Goal: Task Accomplishment & Management: Manage account settings

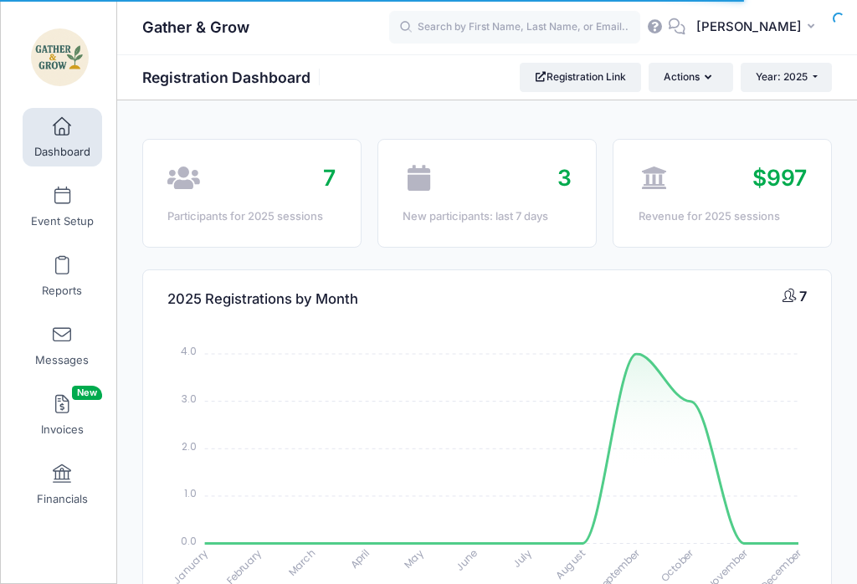
select select
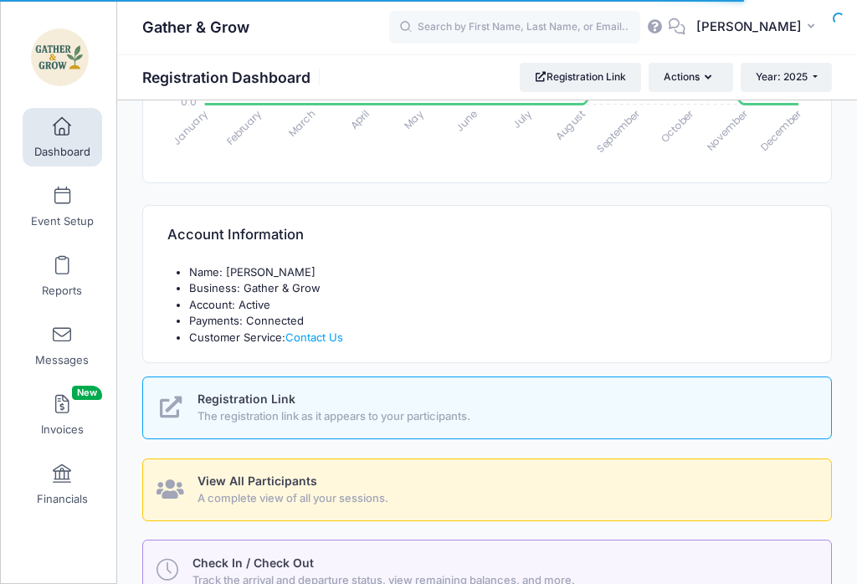
scroll to position [440, 0]
click at [460, 581] on span "Track the arrival and departure status, view remaining balances, and more." at bounding box center [503, 581] width 620 height 17
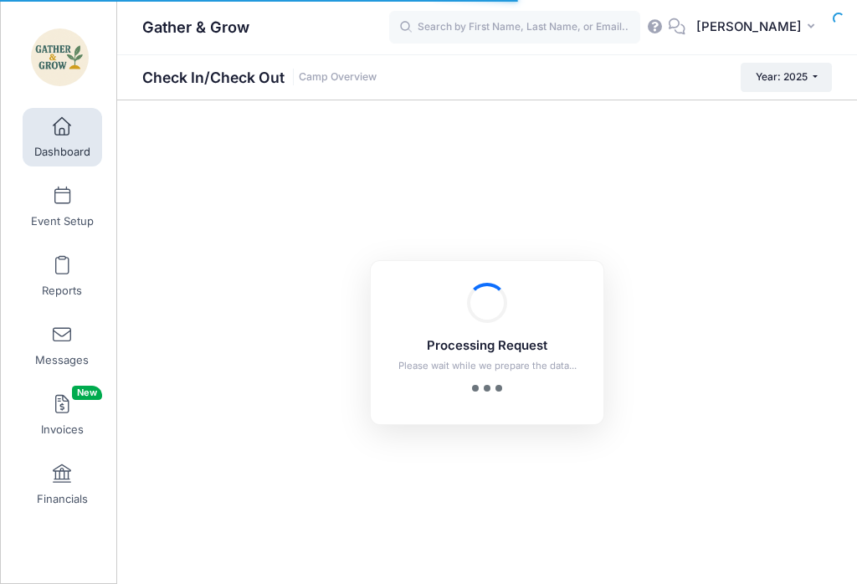
checkbox input "true"
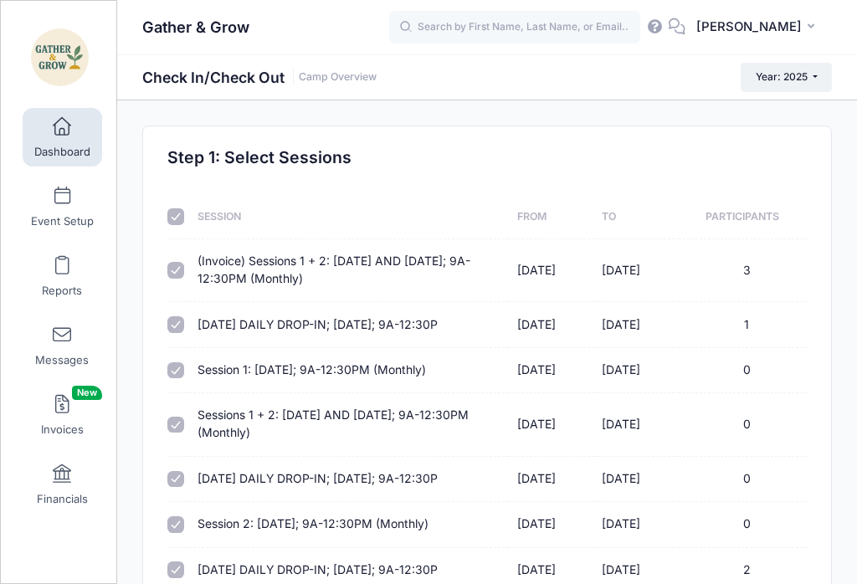
click at [172, 220] on input "checkbox" at bounding box center [175, 216] width 17 height 17
checkbox input "false"
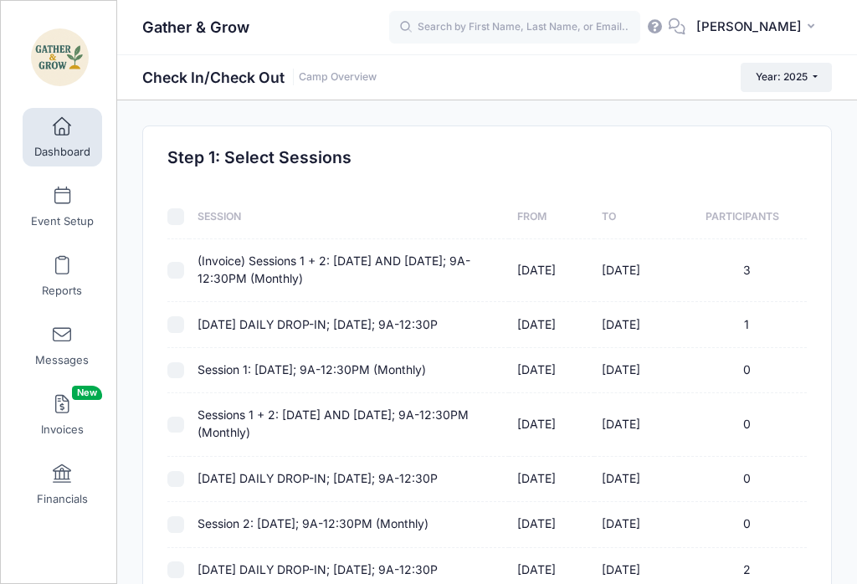
checkbox input "false"
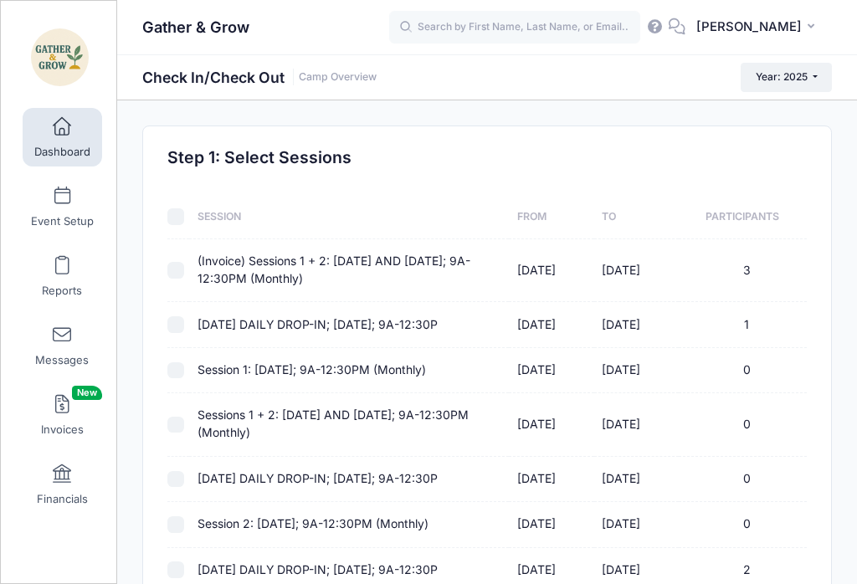
checkbox input "false"
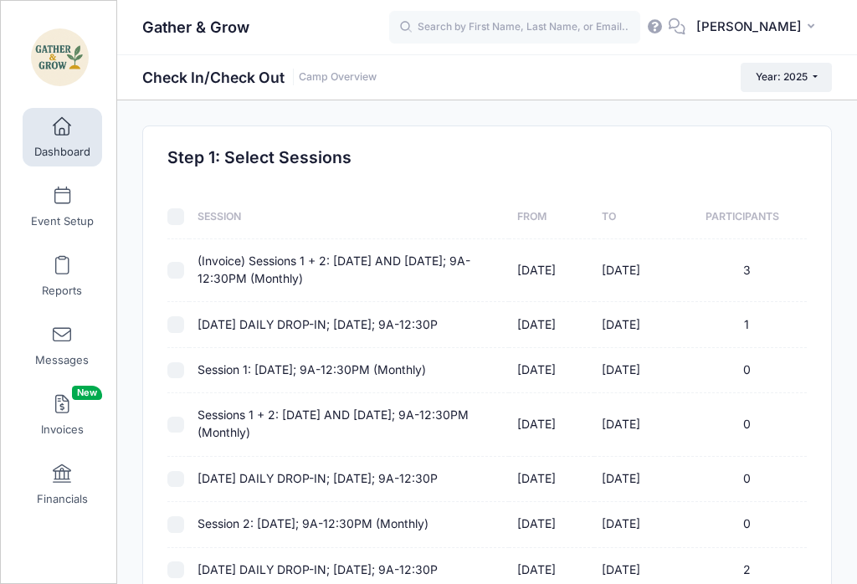
checkbox input "false"
click at [183, 270] on input "checkbox" at bounding box center [175, 270] width 17 height 17
checkbox input "true"
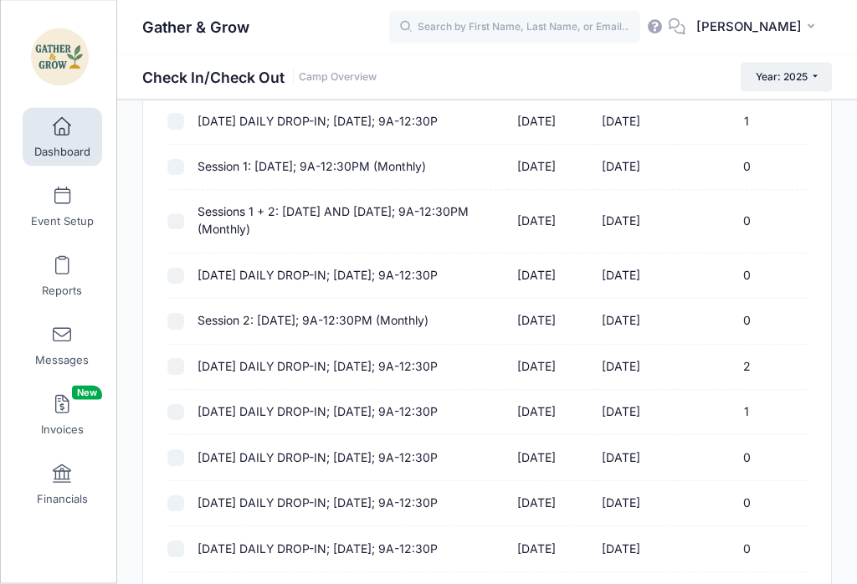
scroll to position [207, 0]
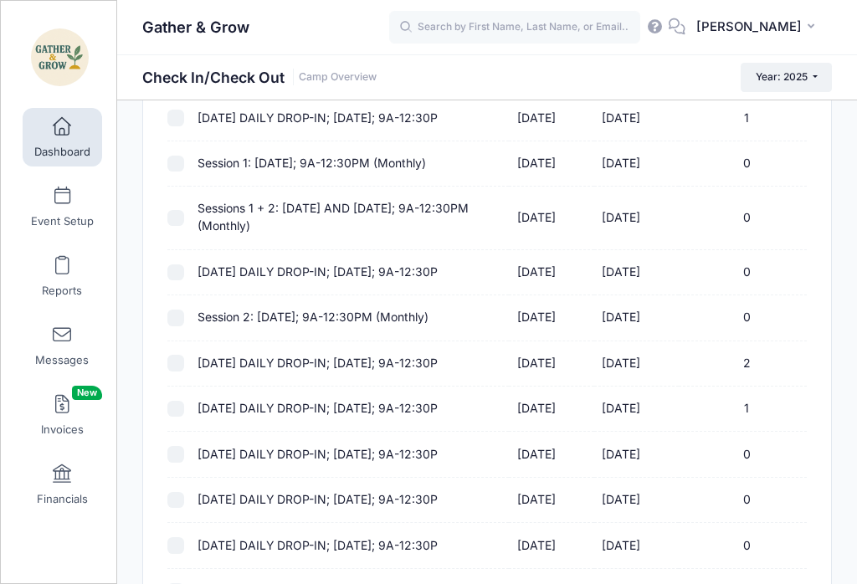
click at [172, 407] on input "checkbox" at bounding box center [175, 409] width 17 height 17
checkbox input "true"
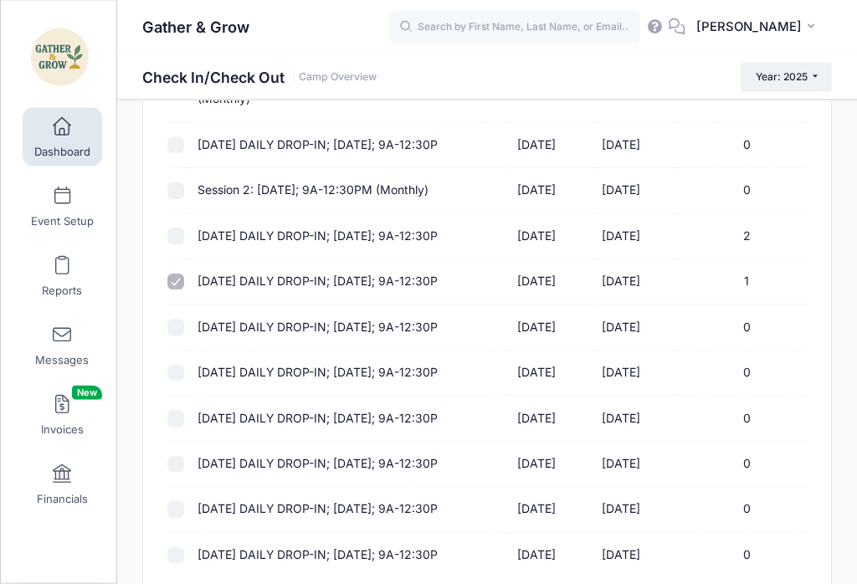
scroll to position [471, 0]
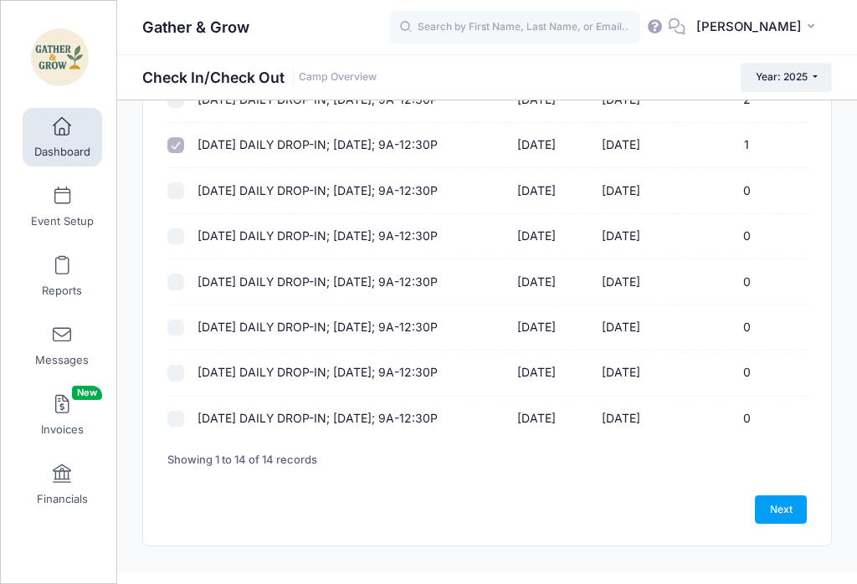
click at [782, 507] on link "Next" at bounding box center [781, 510] width 52 height 28
select select "10"
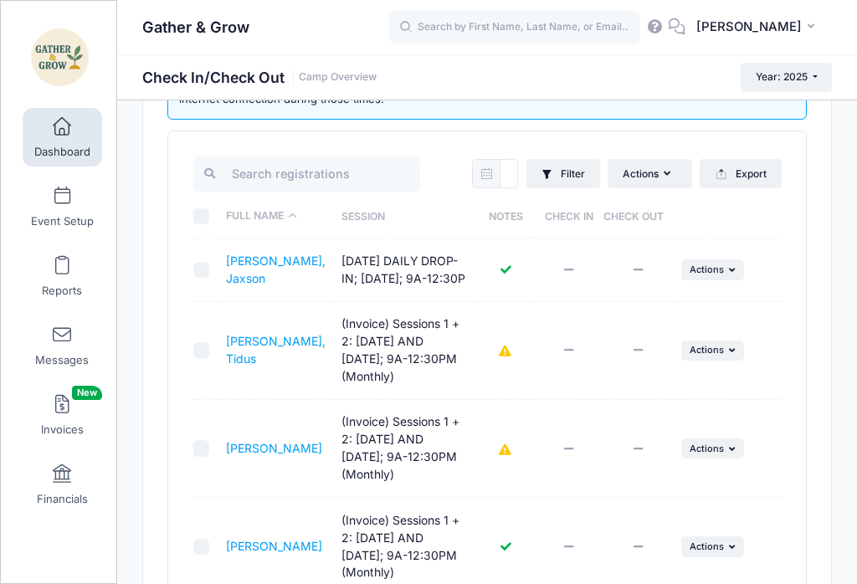
scroll to position [129, 0]
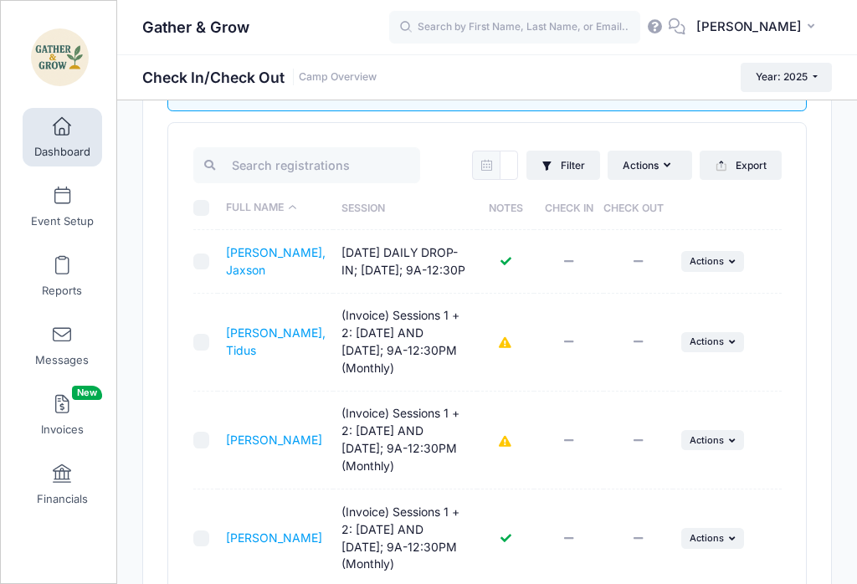
click at [201, 449] on input "checkbox" at bounding box center [201, 440] width 17 height 17
checkbox input "true"
click at [735, 448] on button "... Actions" at bounding box center [713, 440] width 64 height 20
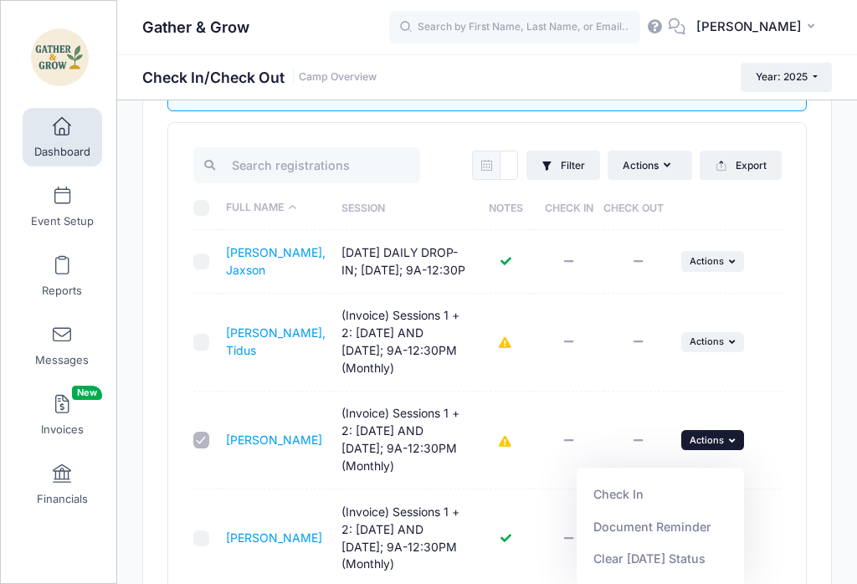
click at [623, 492] on link "Check In" at bounding box center [661, 495] width 152 height 32
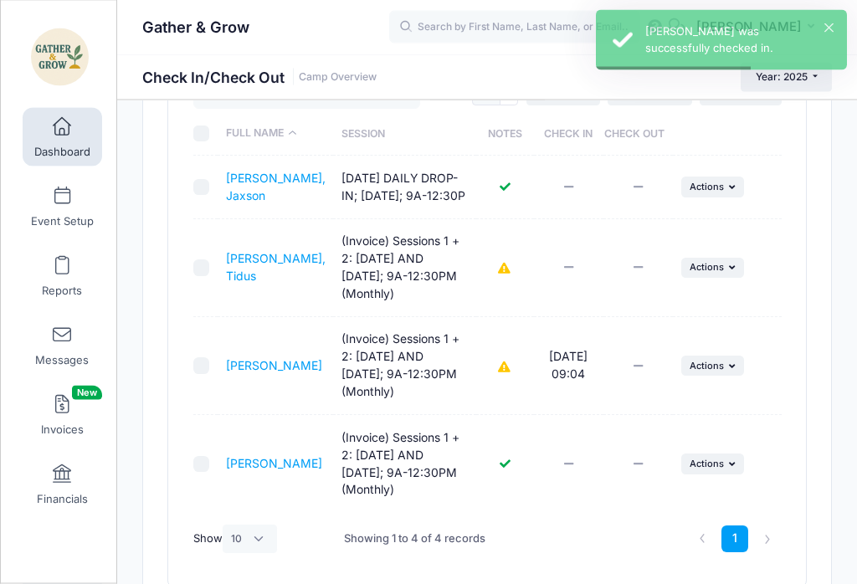
scroll to position [219, 0]
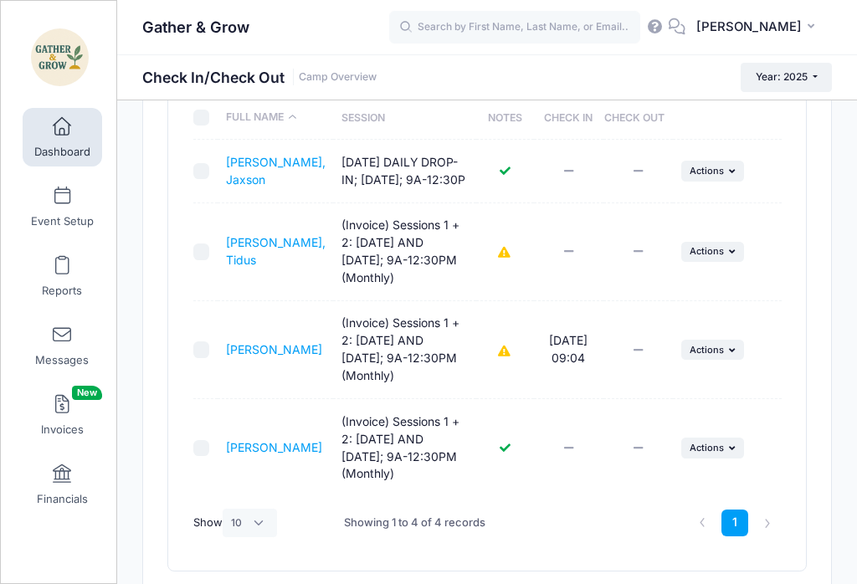
click at [211, 457] on div at bounding box center [205, 448] width 24 height 17
click at [219, 399] on td "Hines, Emerson (Invoice) Sessions 1 + 2: Monday AND Wednesday; 9A-12:30PM (Mont…" at bounding box center [276, 350] width 116 height 98
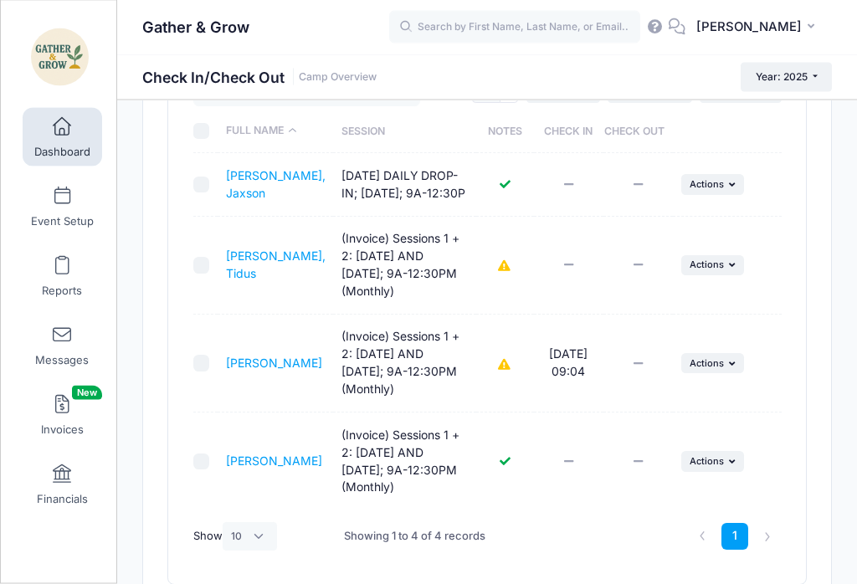
scroll to position [203, 0]
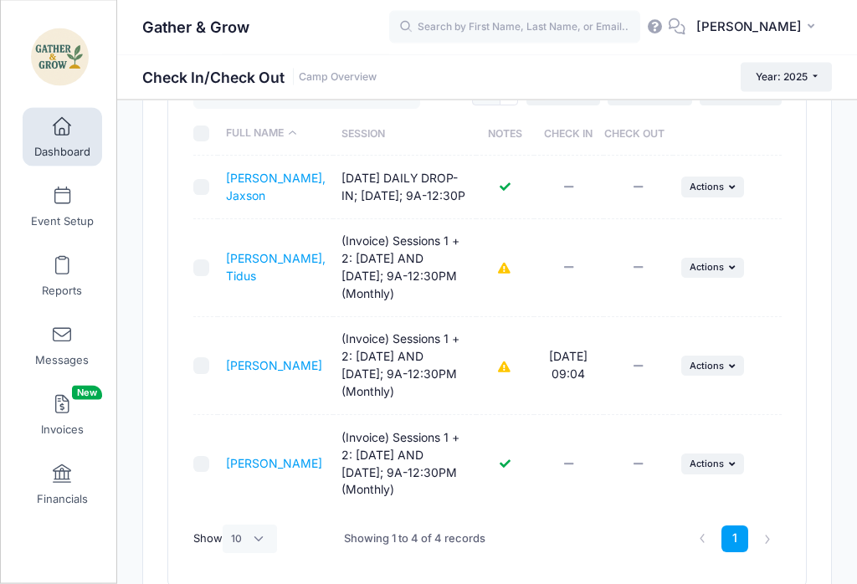
click at [195, 474] on input "checkbox" at bounding box center [201, 465] width 17 height 17
click at [208, 474] on input "checkbox" at bounding box center [201, 465] width 17 height 17
click at [206, 474] on input "checkbox" at bounding box center [201, 465] width 17 height 17
checkbox input "true"
click at [732, 465] on td "... Actions Check In Payment Reminder Document Reminder Enter Payment Clear Tod…" at bounding box center [727, 464] width 109 height 97
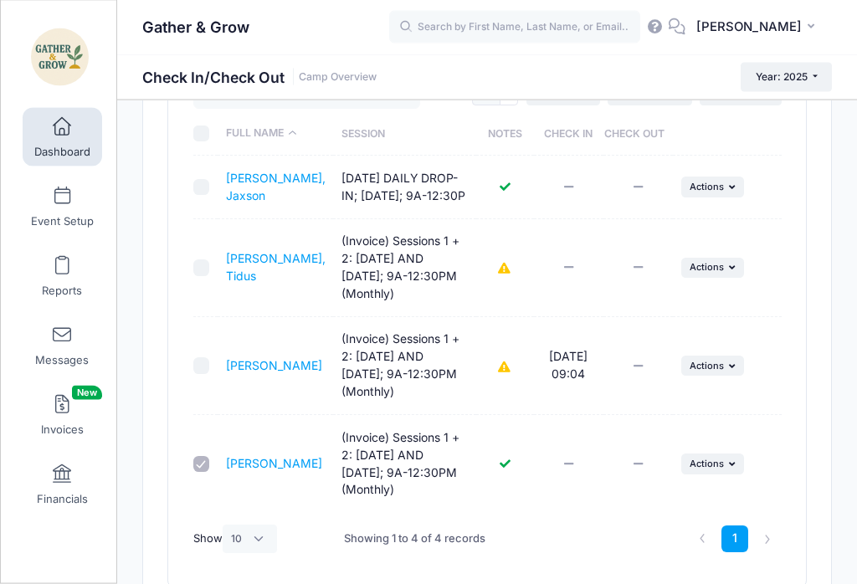
click at [719, 474] on button "... Actions" at bounding box center [713, 465] width 64 height 20
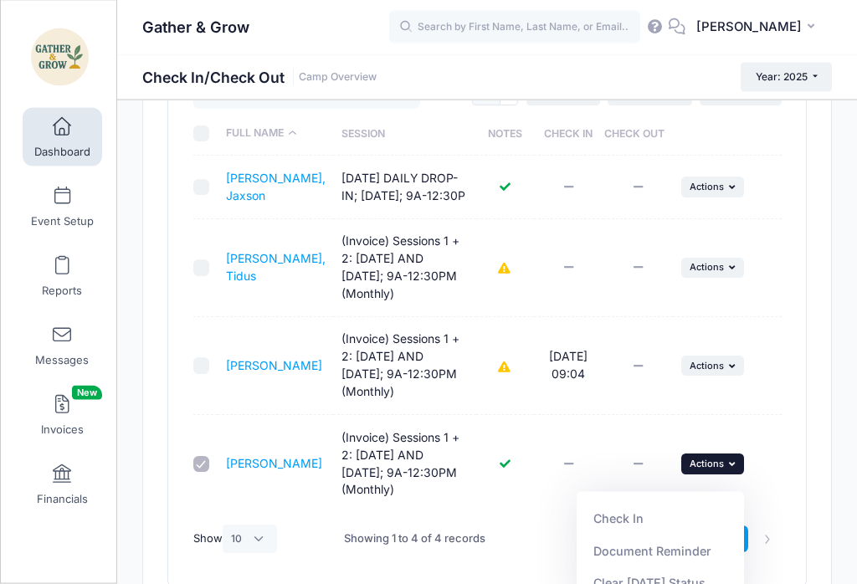
scroll to position [203, 0]
click at [630, 512] on link "Check In" at bounding box center [661, 519] width 152 height 32
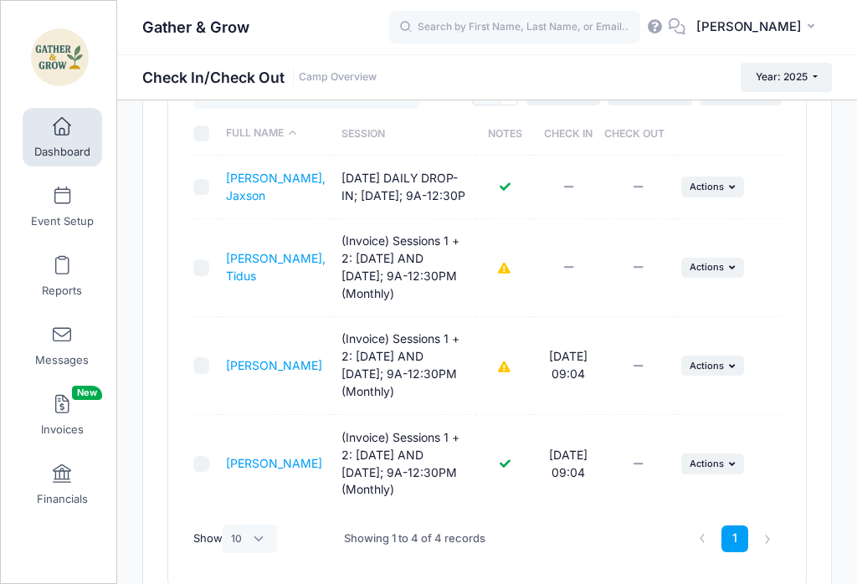
scroll to position [0, 0]
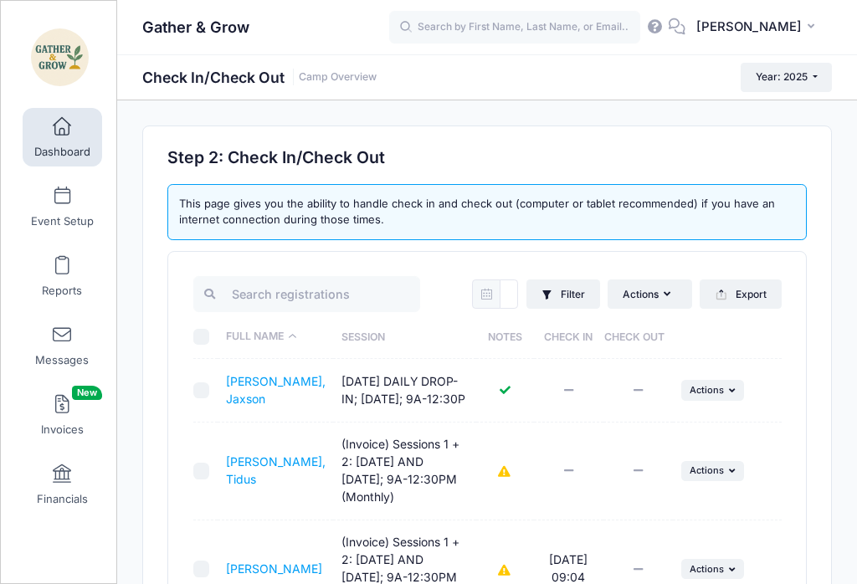
click at [201, 396] on input "checkbox" at bounding box center [201, 391] width 17 height 17
checkbox input "true"
click at [717, 396] on span "Actions" at bounding box center [707, 390] width 34 height 12
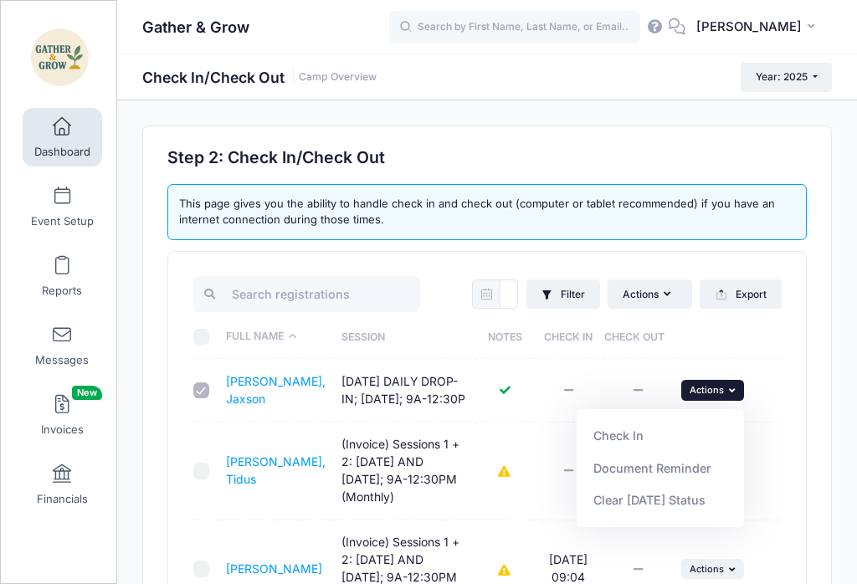
click at [624, 431] on link "Check In" at bounding box center [661, 436] width 152 height 32
